Goal: Task Accomplishment & Management: Manage account settings

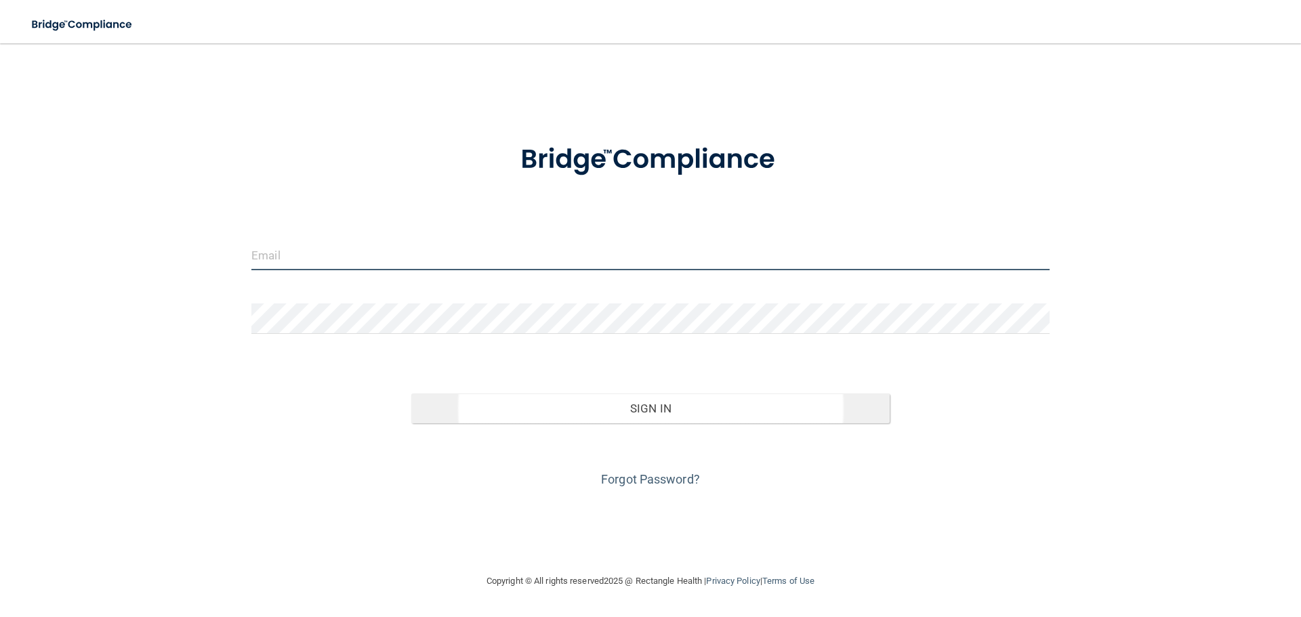
type input "pgarcia@rectanglehealth.com"
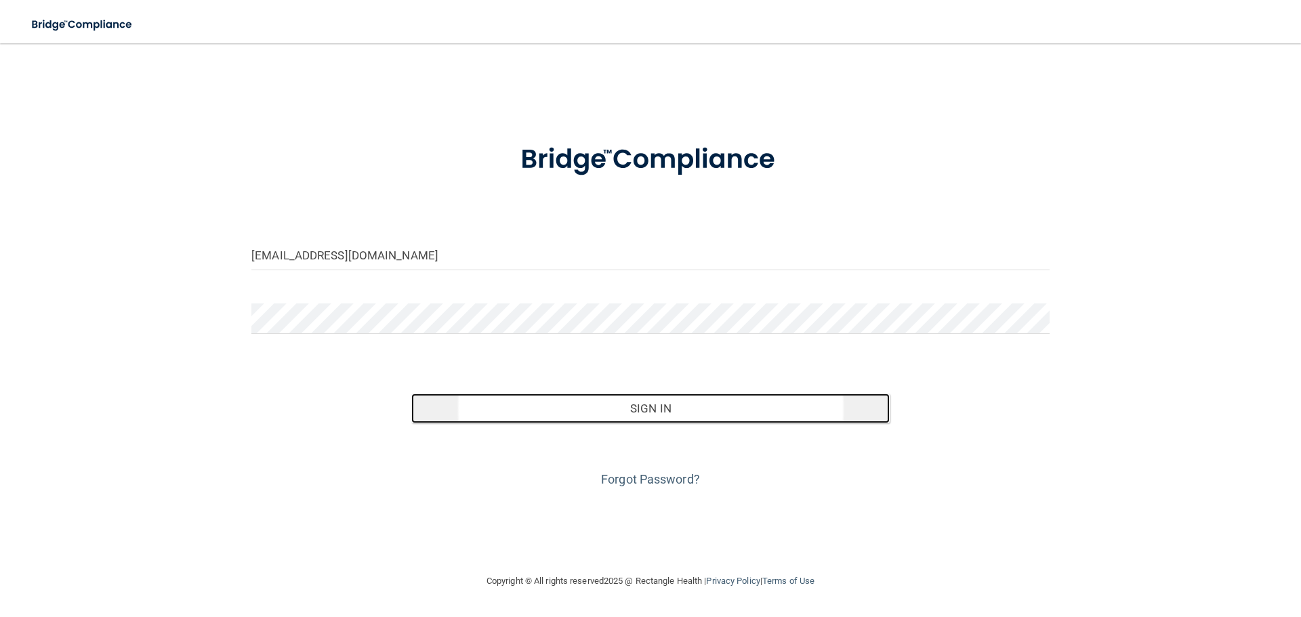
click at [686, 403] on button "Sign In" at bounding box center [650, 409] width 479 height 30
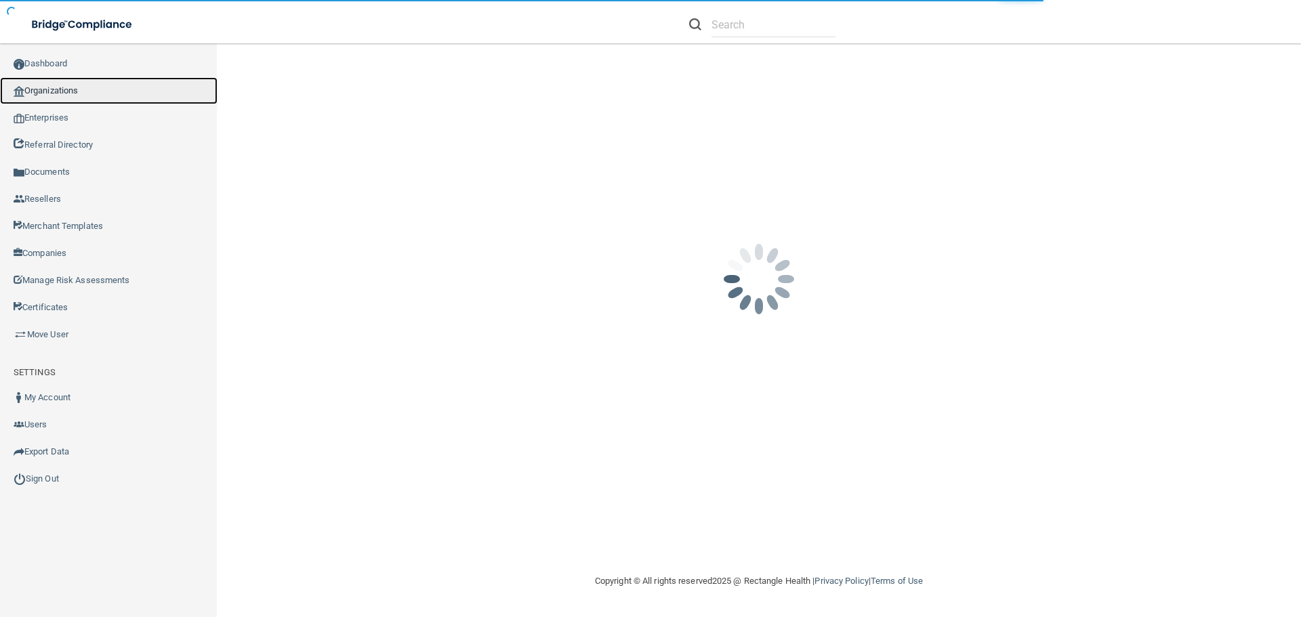
click at [80, 88] on link "Organizations" at bounding box center [109, 90] width 218 height 27
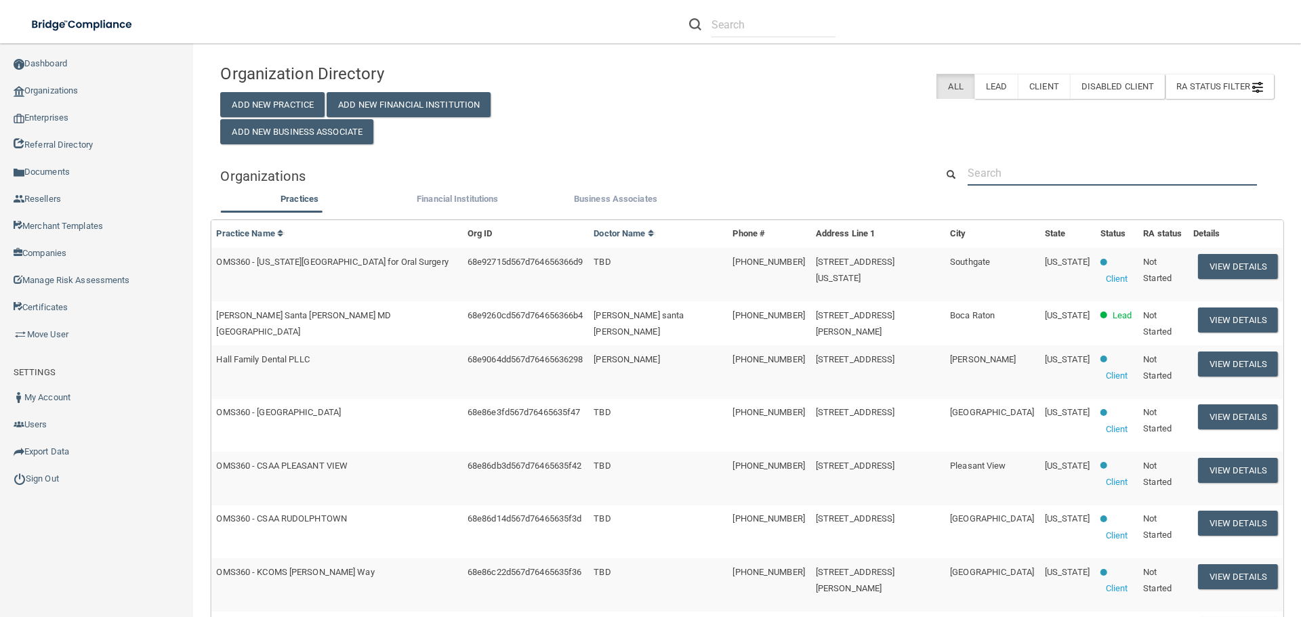
click at [996, 175] on input "text" at bounding box center [1112, 173] width 289 height 25
paste input "William E. Paul, DDS, PC"
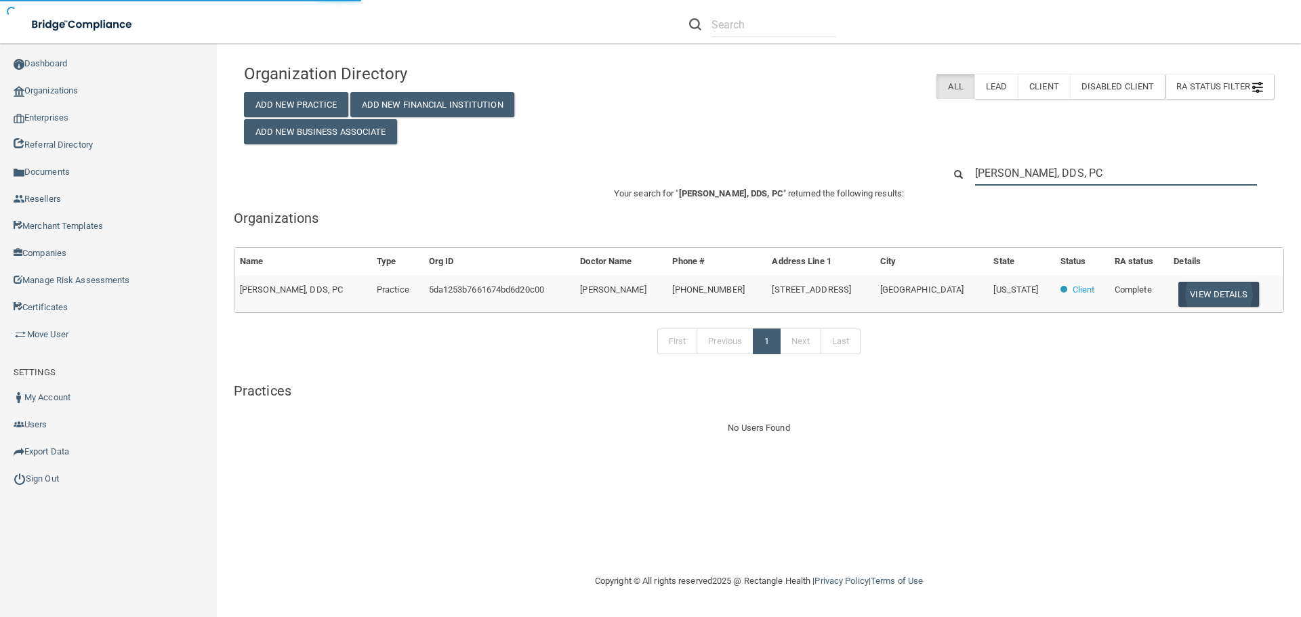
type input "William E. Paul, DDS, PC"
click at [1196, 296] on button "View Details" at bounding box center [1219, 294] width 80 height 25
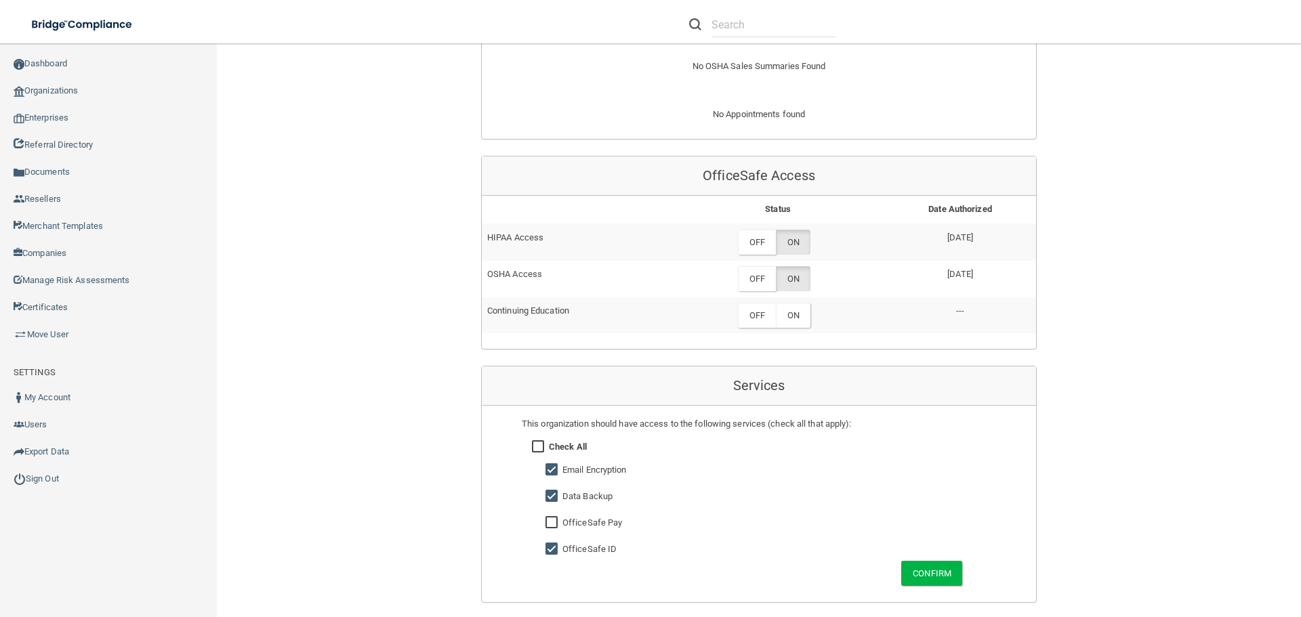
scroll to position [813, 0]
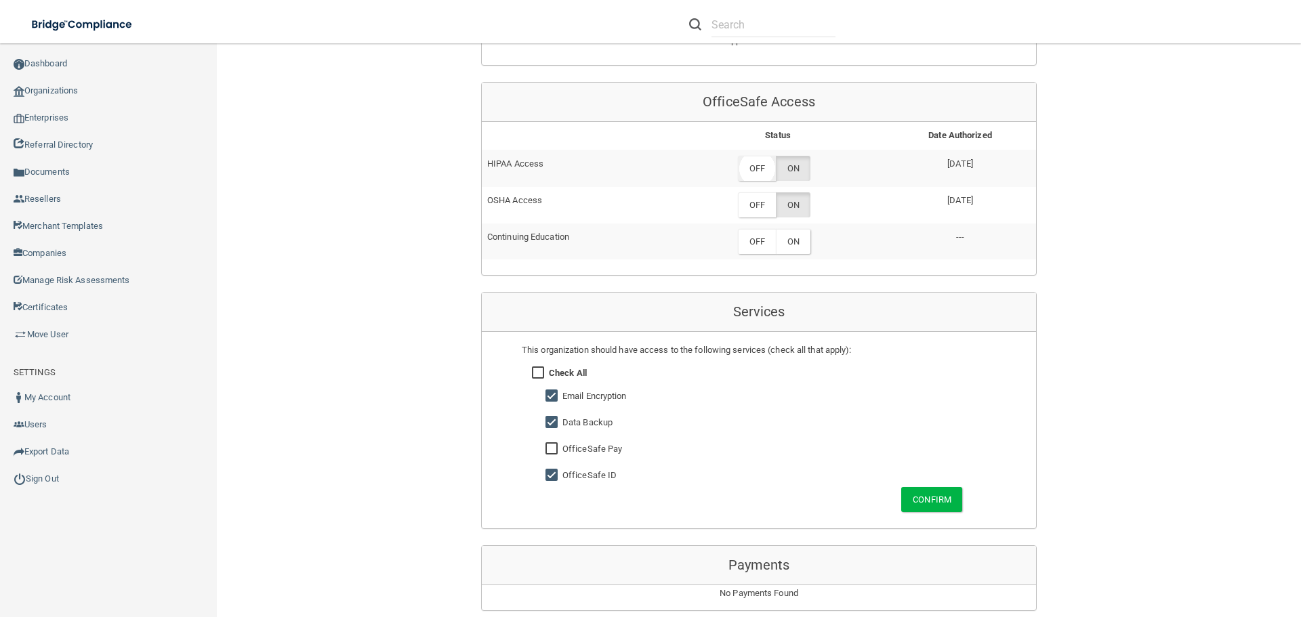
click at [746, 171] on label "OFF" at bounding box center [757, 168] width 38 height 25
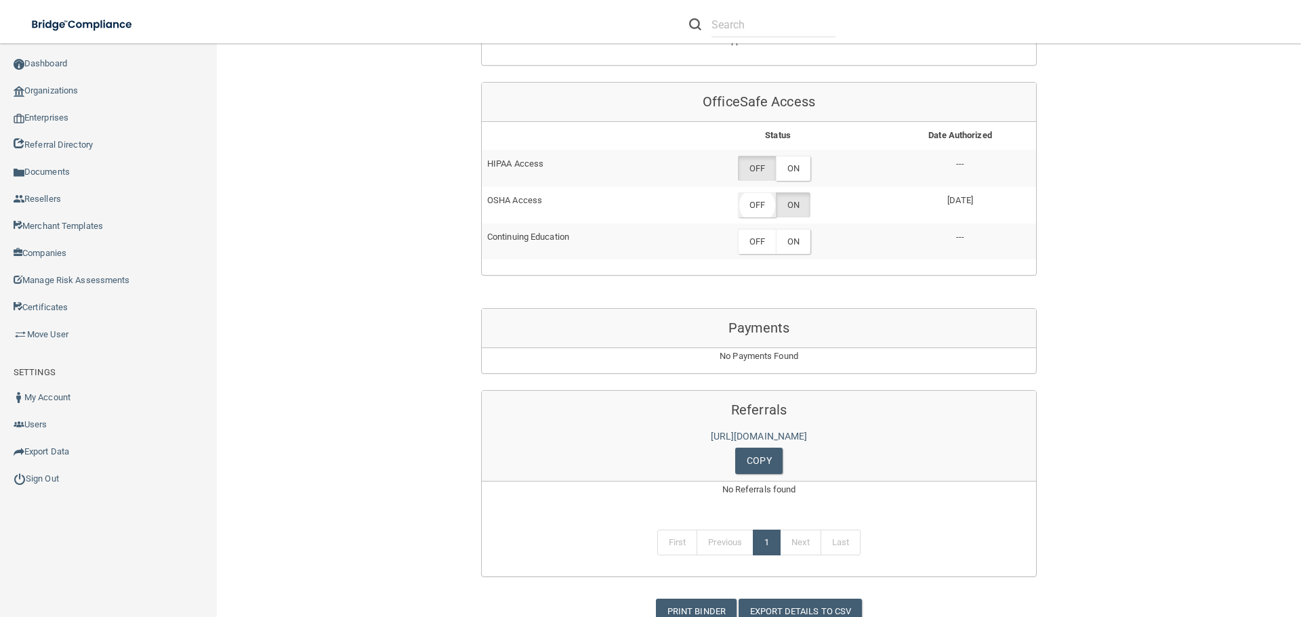
click at [758, 208] on label "OFF" at bounding box center [757, 204] width 38 height 25
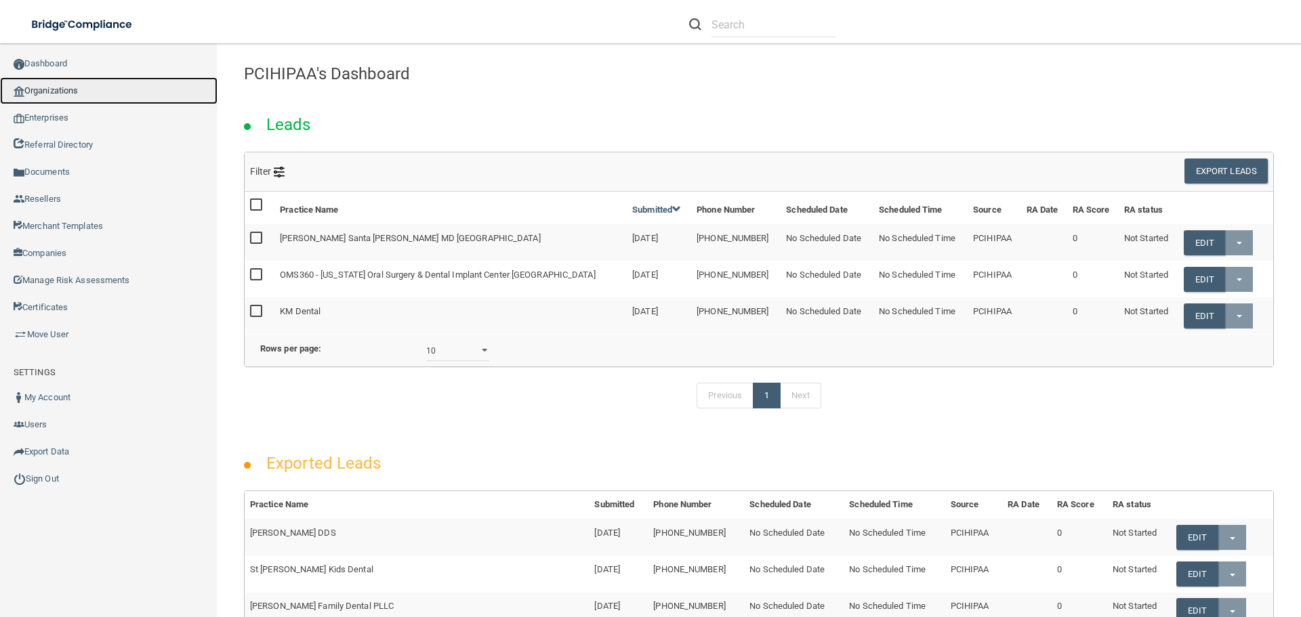
click at [87, 94] on link "Organizations" at bounding box center [109, 90] width 218 height 27
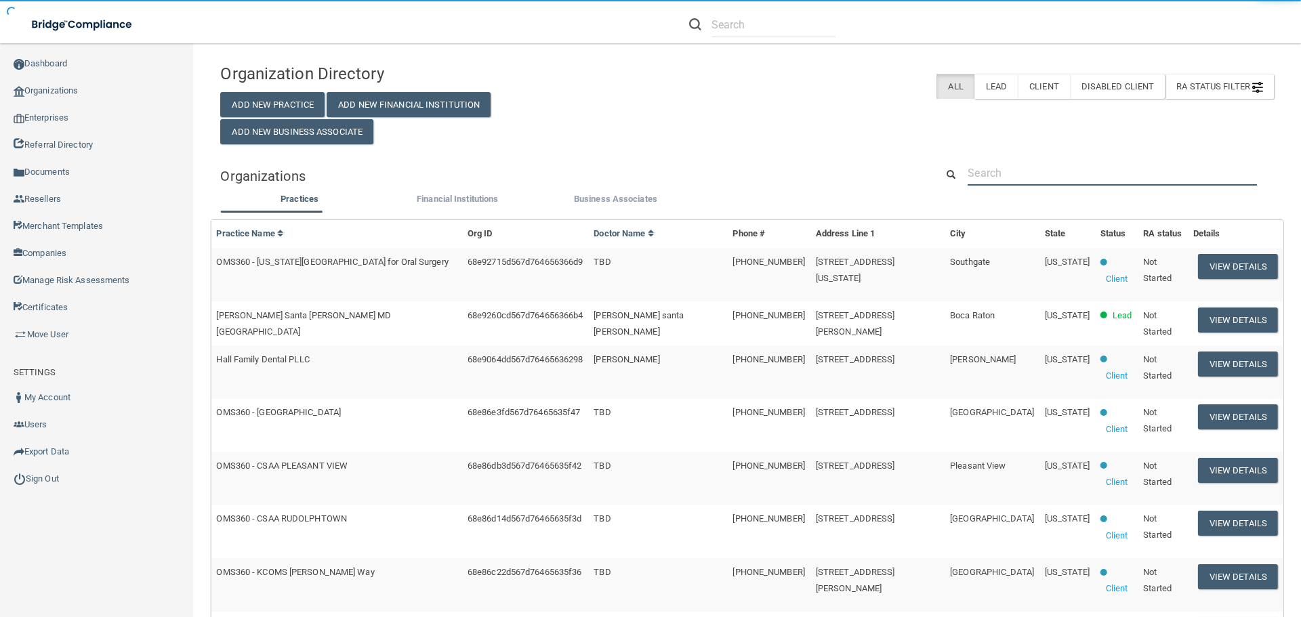
click at [1023, 165] on input "text" at bounding box center [1112, 173] width 289 height 25
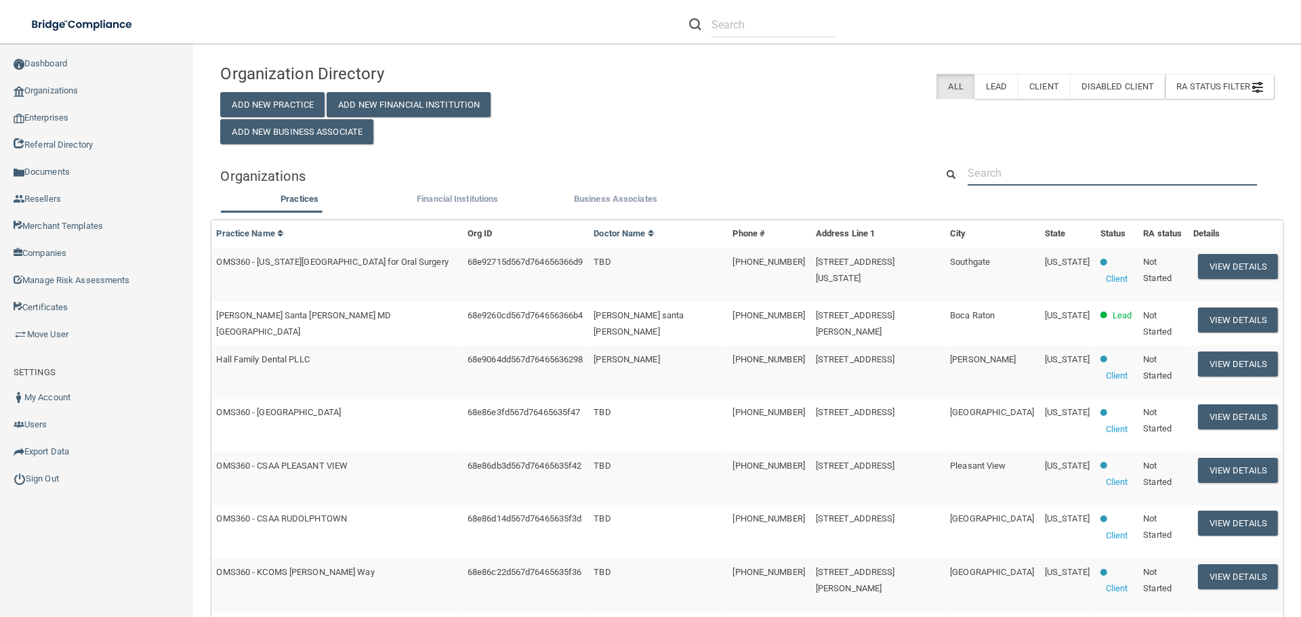
paste input "Message Return: Document uploaded successfully. File Name: CXL [PERSON_NAME] 52…"
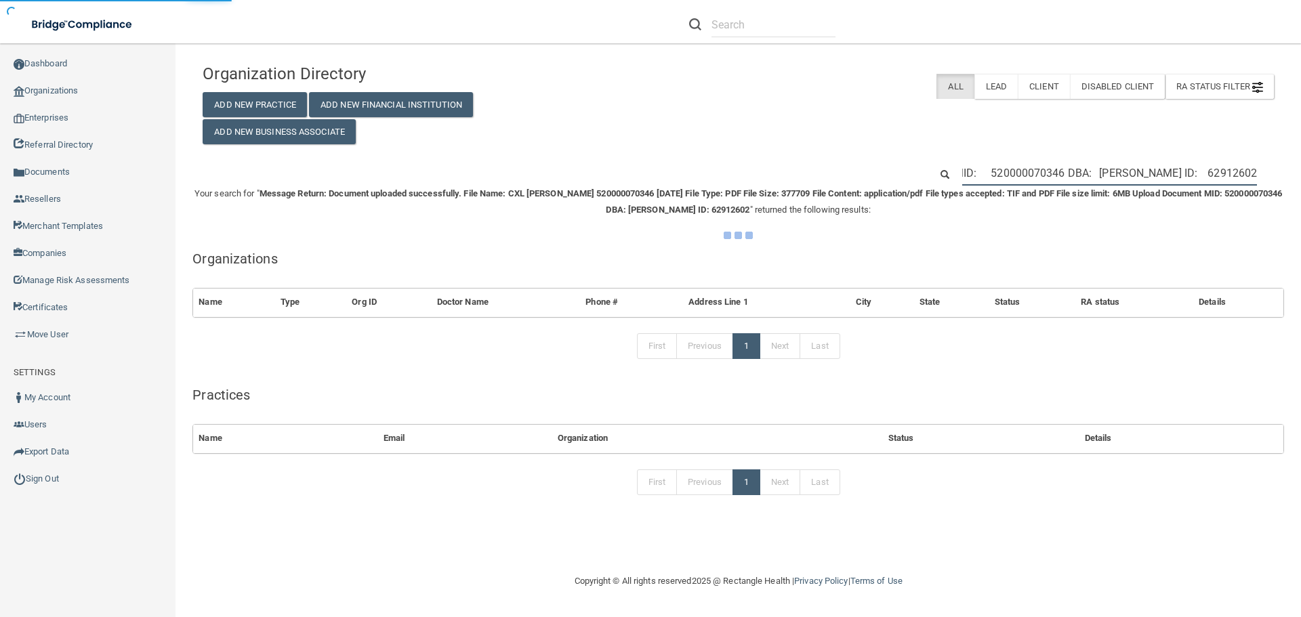
type input "Message Return: Document uploaded successfully. File Name: CXL [PERSON_NAME] 52…"
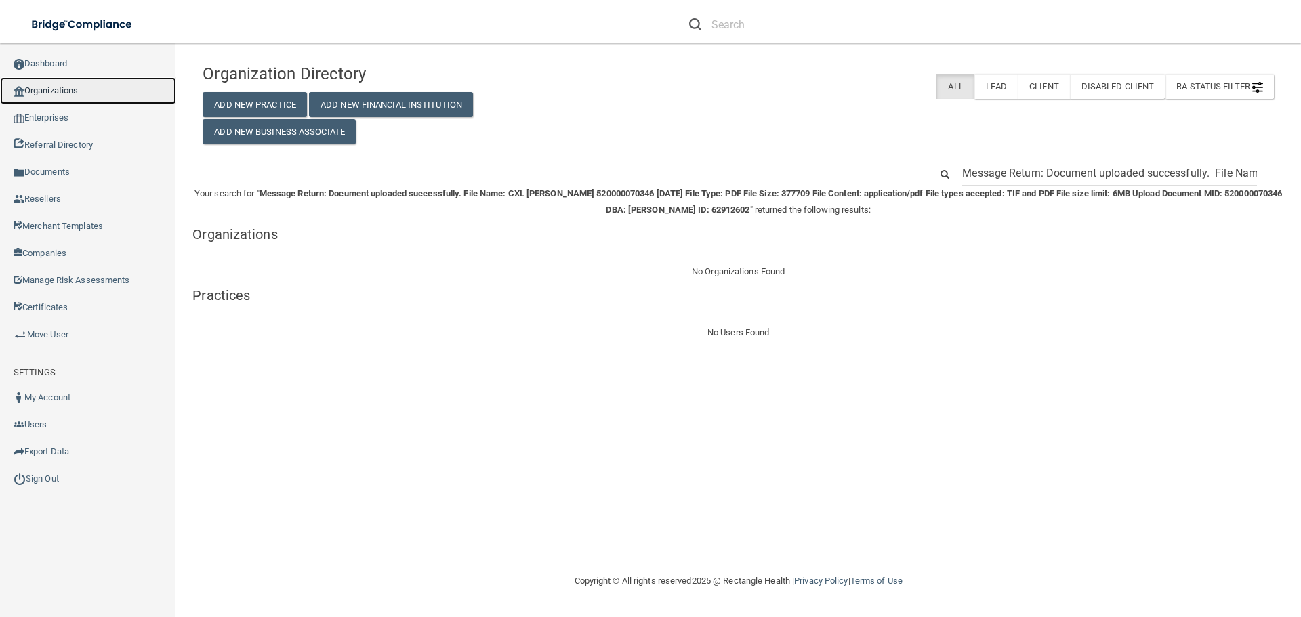
click at [57, 91] on link "Organizations" at bounding box center [88, 90] width 176 height 27
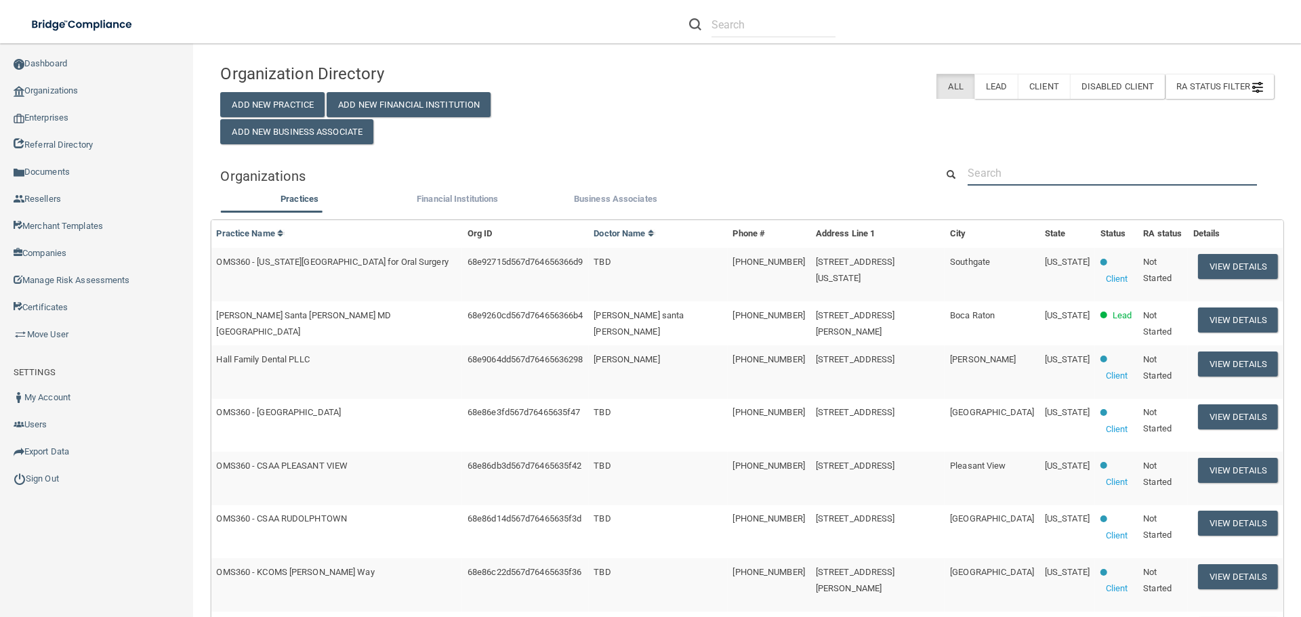
click at [1025, 172] on input "text" at bounding box center [1112, 173] width 289 height 25
paste input "[PERSON_NAME] DDS Inc"
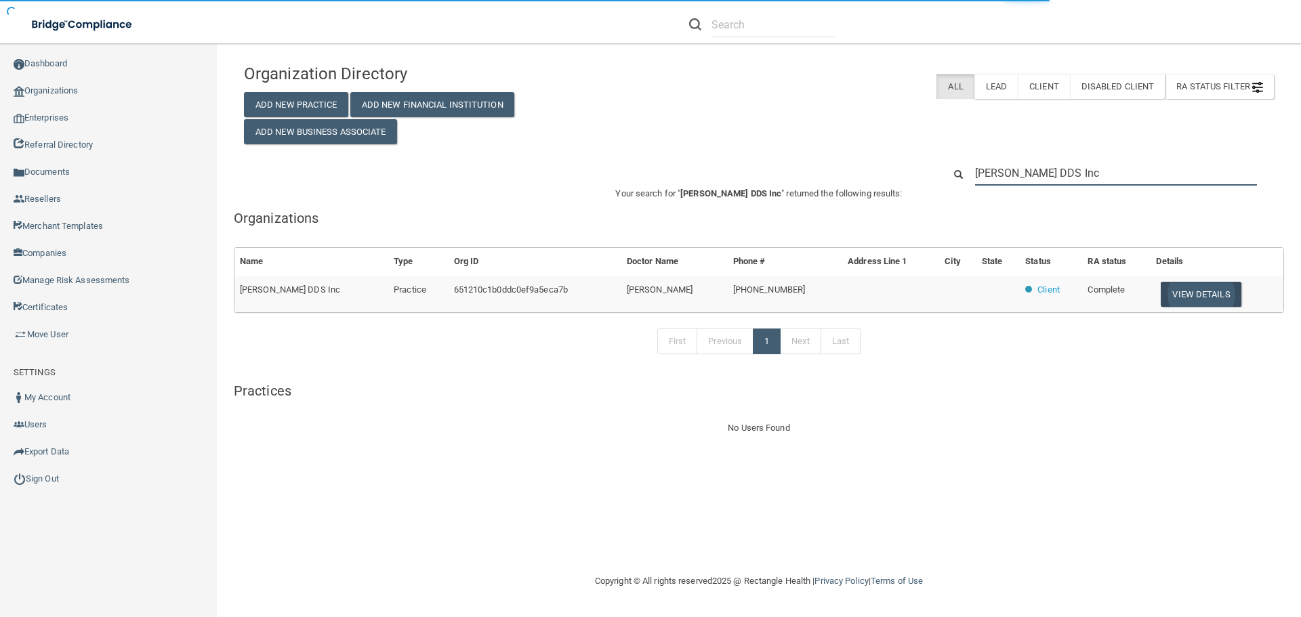
type input "[PERSON_NAME] DDS Inc"
click at [1188, 298] on button "View Details" at bounding box center [1201, 294] width 80 height 25
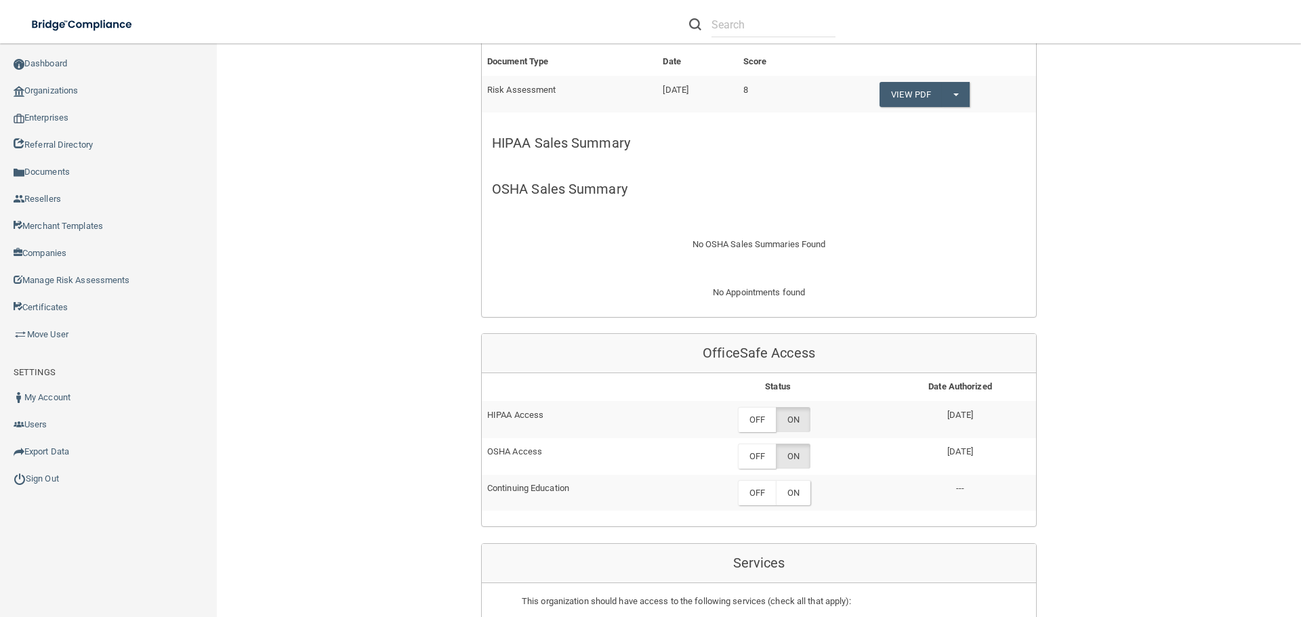
scroll to position [474, 0]
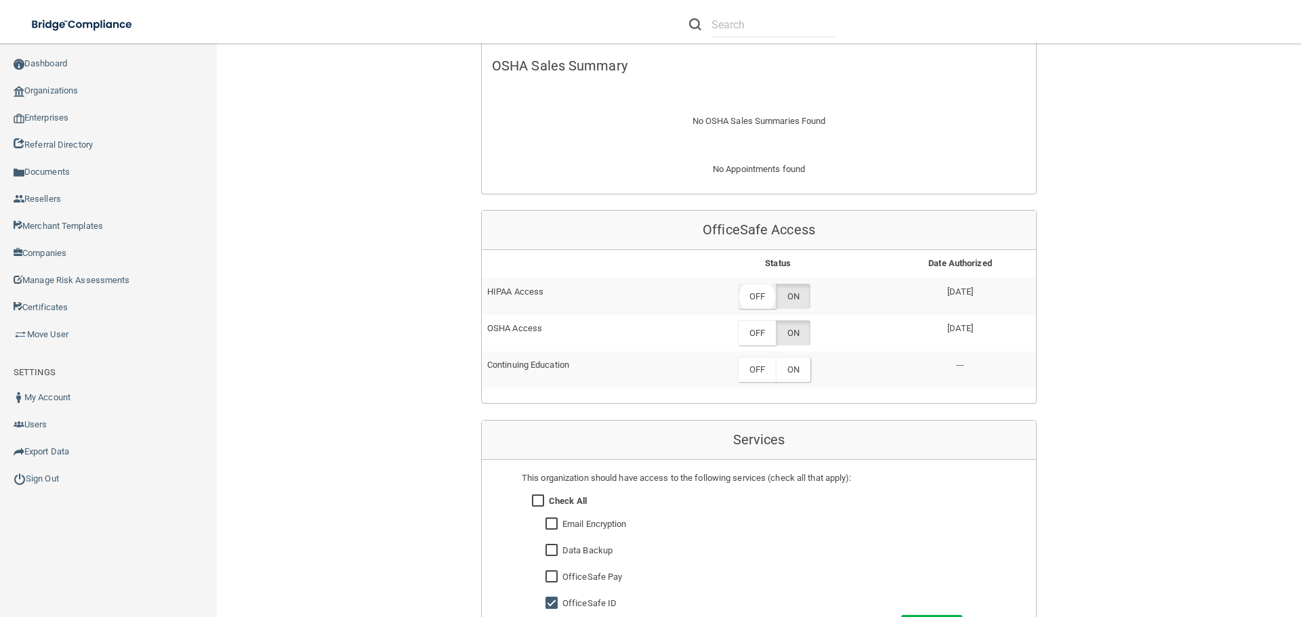
click at [760, 300] on label "OFF" at bounding box center [757, 296] width 38 height 25
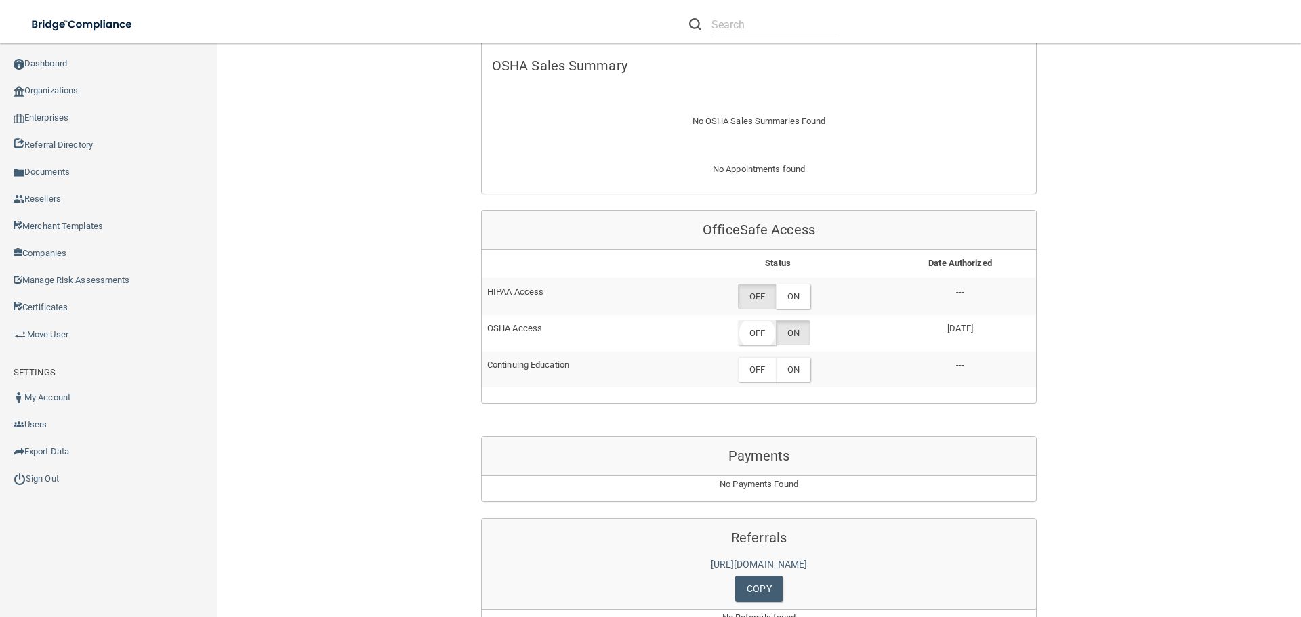
click at [762, 332] on label "OFF" at bounding box center [757, 333] width 38 height 25
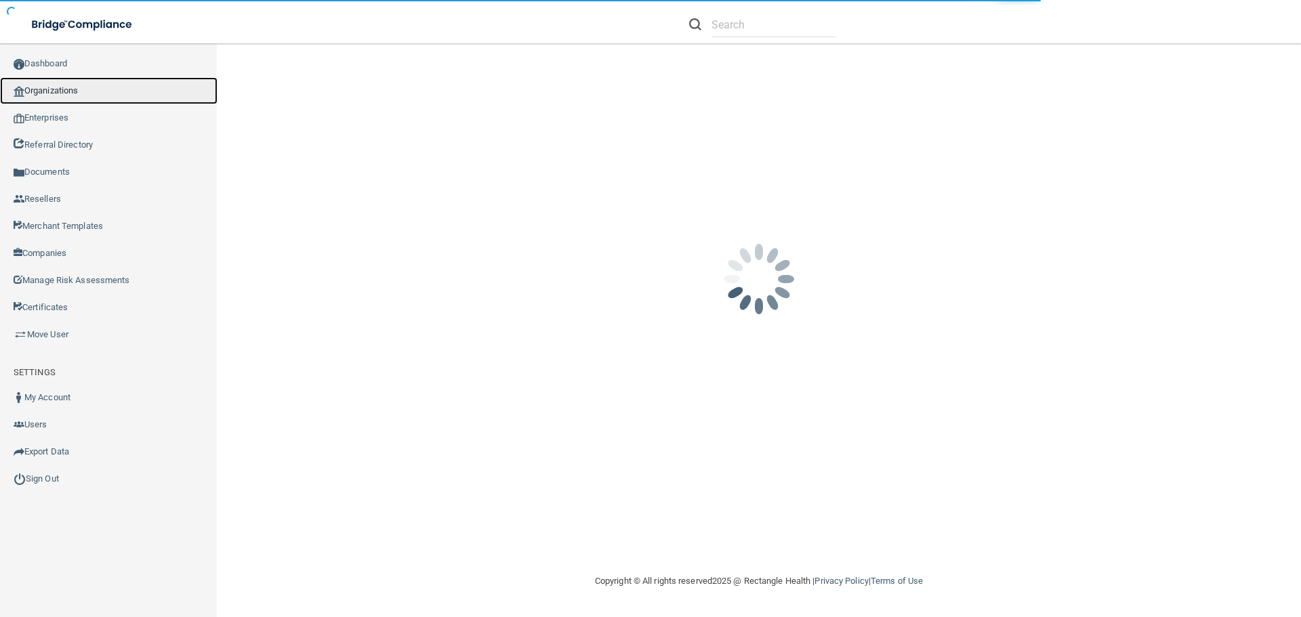
click at [77, 91] on link "Organizations" at bounding box center [109, 90] width 218 height 27
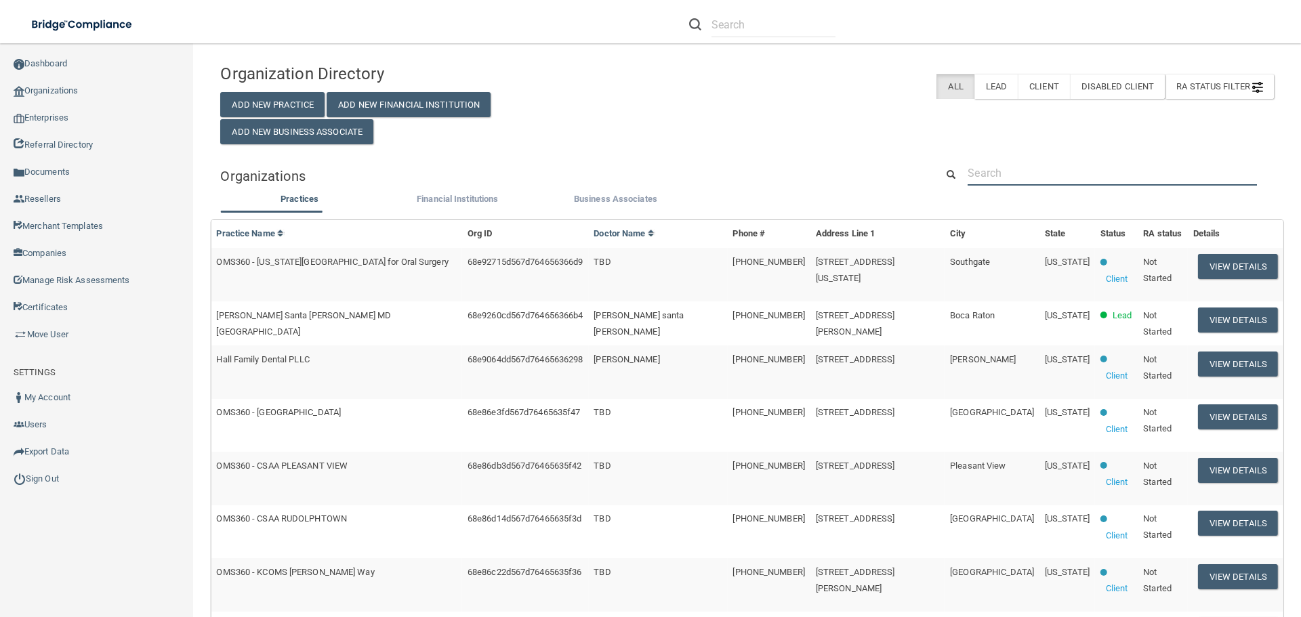
click at [987, 171] on input "text" at bounding box center [1112, 173] width 289 height 25
paste input "Easy Dental Care"
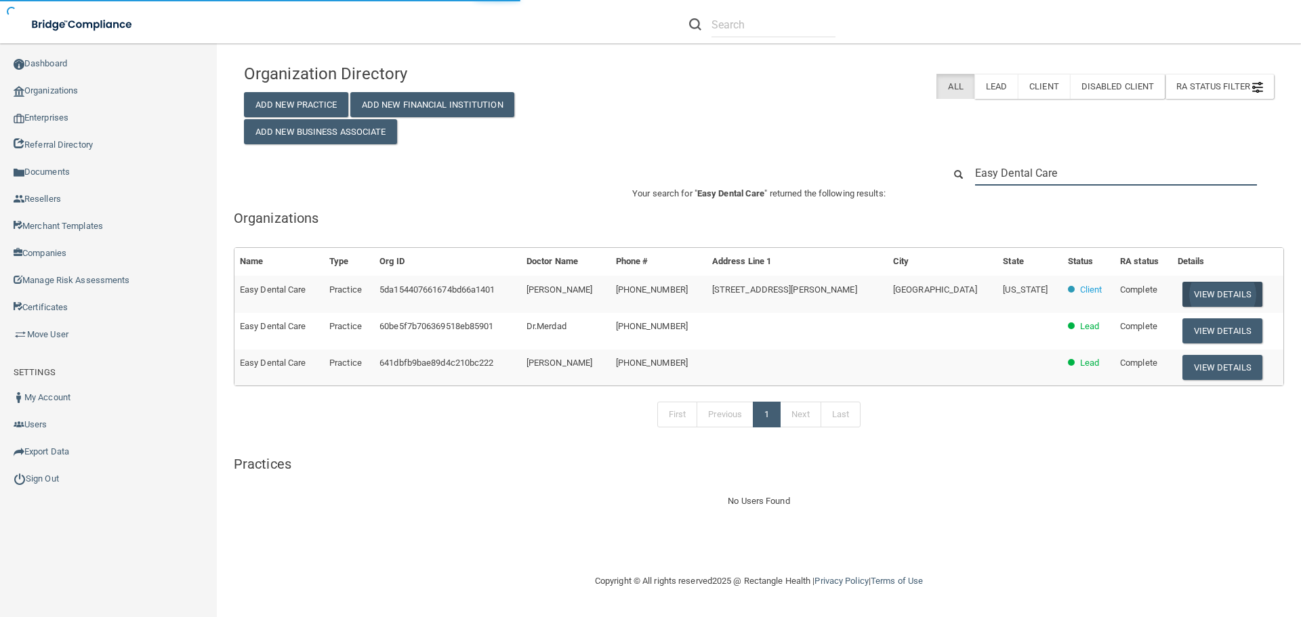
type input "Easy Dental Care"
click at [1185, 297] on button "View Details" at bounding box center [1223, 294] width 80 height 25
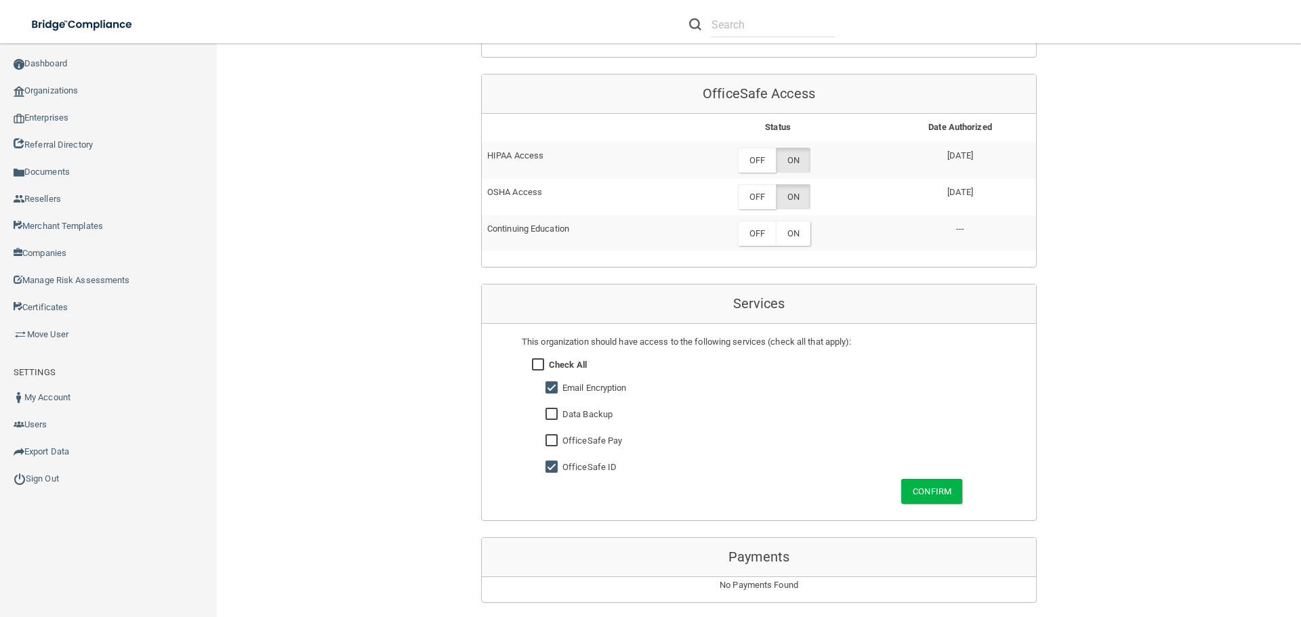
scroll to position [610, 0]
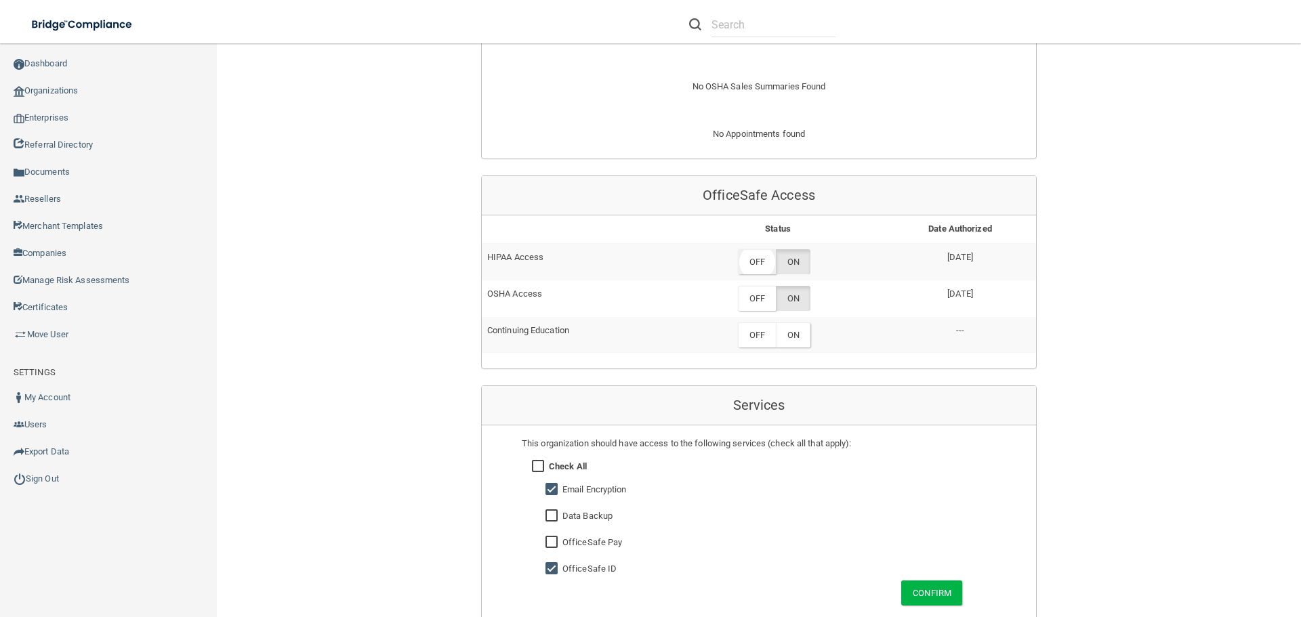
click at [754, 257] on label "OFF" at bounding box center [757, 261] width 38 height 25
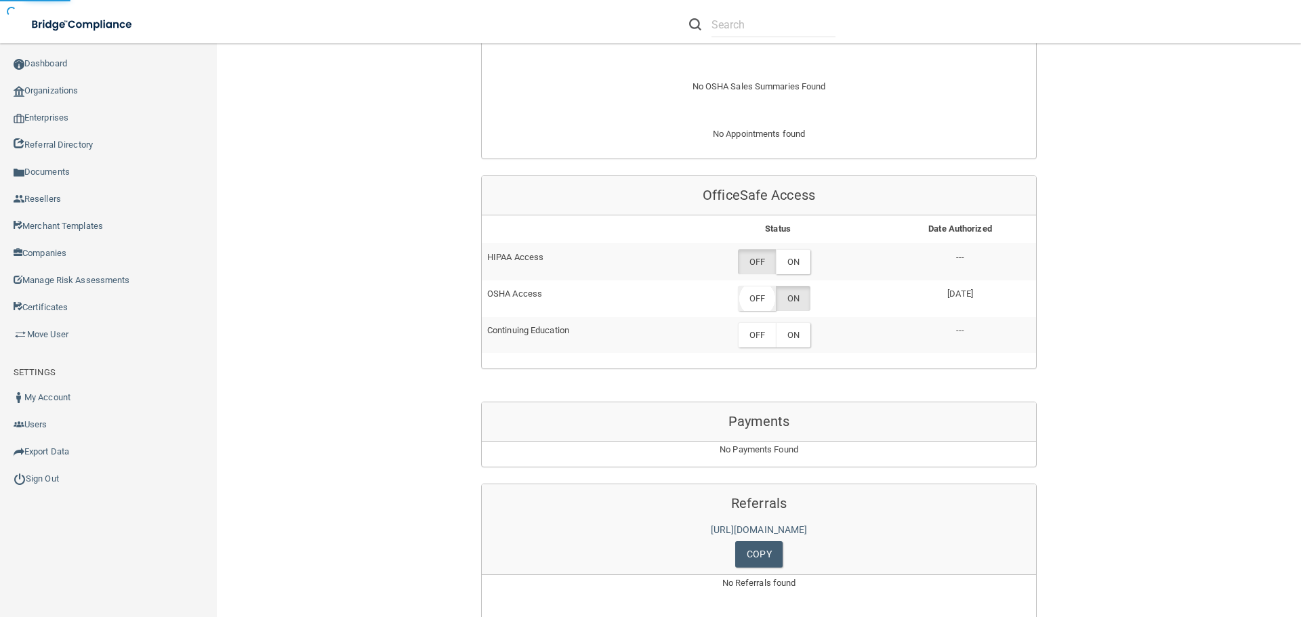
click at [756, 300] on label "OFF" at bounding box center [757, 298] width 38 height 25
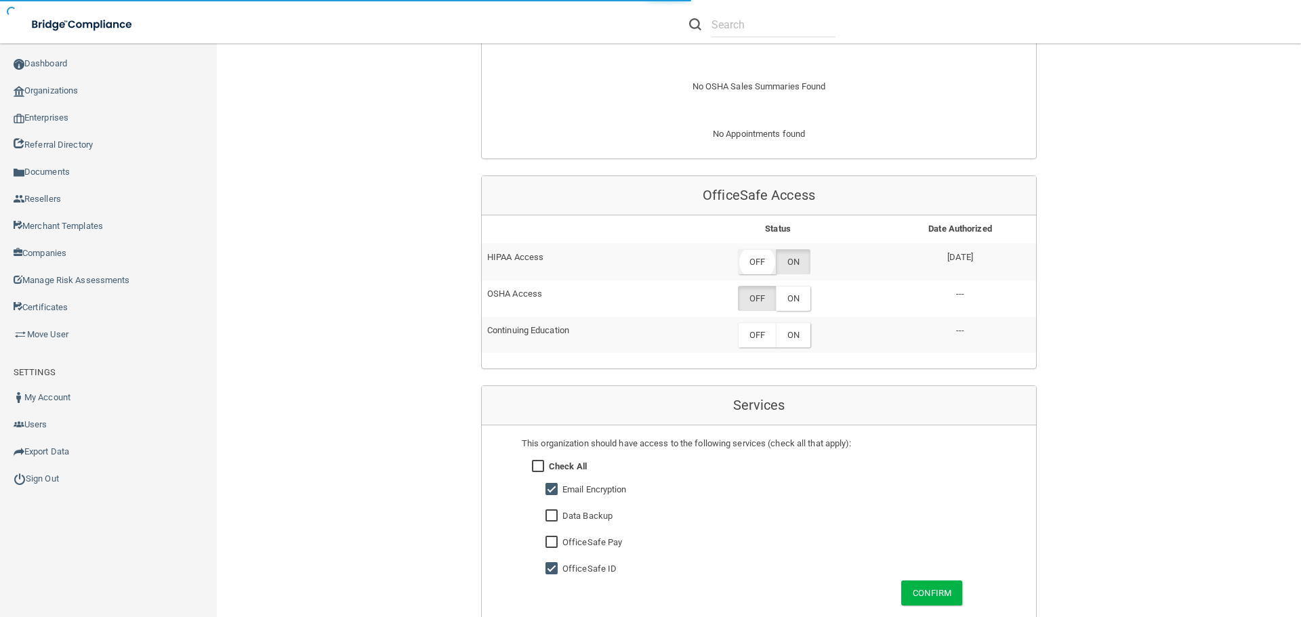
click at [756, 260] on label "OFF" at bounding box center [757, 261] width 38 height 25
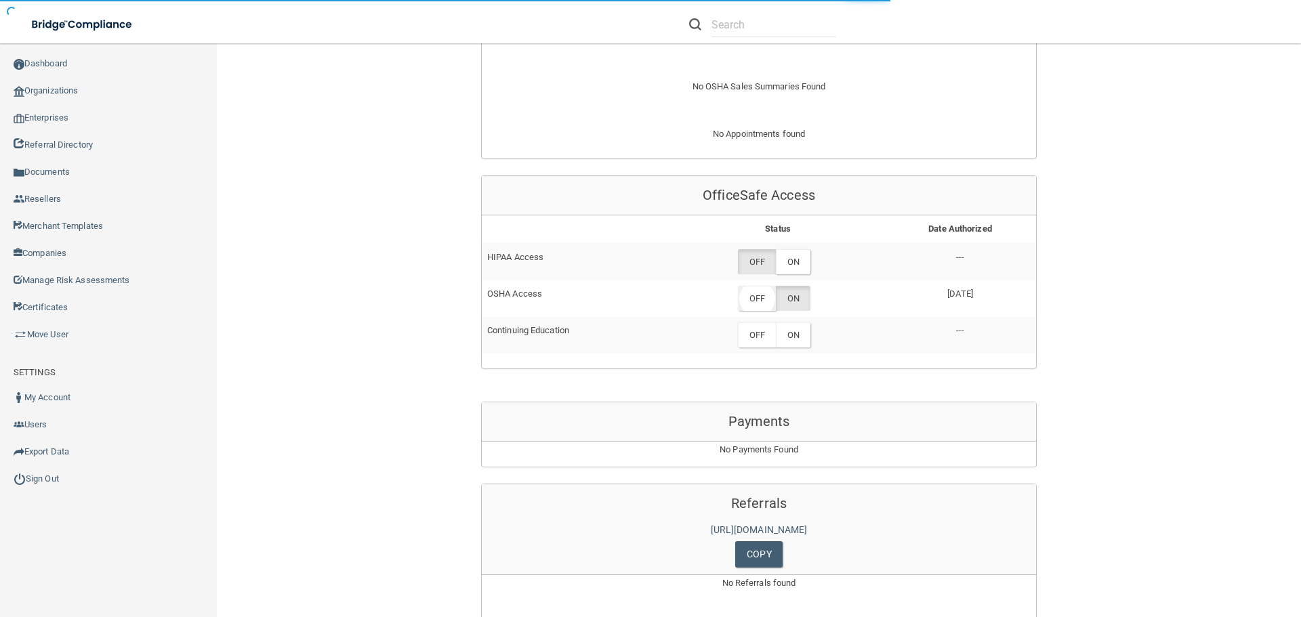
click at [761, 300] on label "OFF" at bounding box center [757, 298] width 38 height 25
